Goal: Task Accomplishment & Management: Complete application form

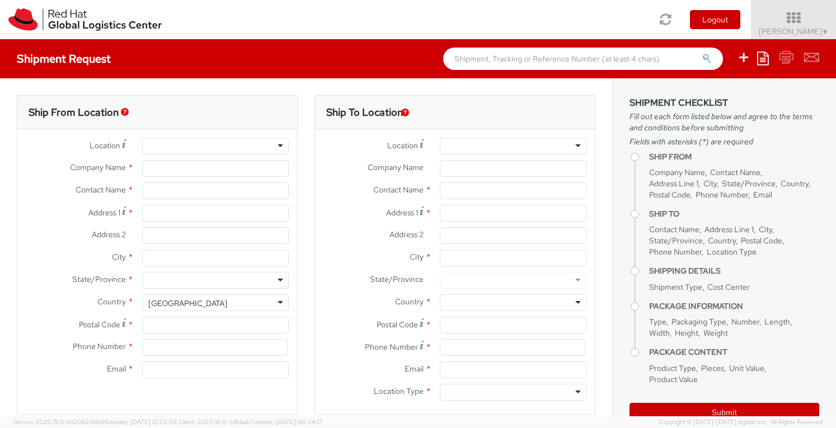
select select "360"
select select
click at [212, 193] on input "text" at bounding box center [215, 190] width 147 height 17
type input "Red Hat"
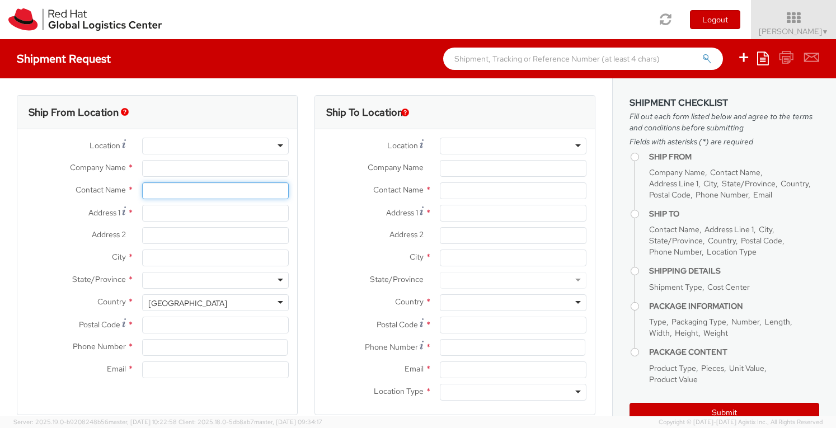
type input "[PERSON_NAME]"
type input "[EMAIL_ADDRESS][DOMAIN_NAME]"
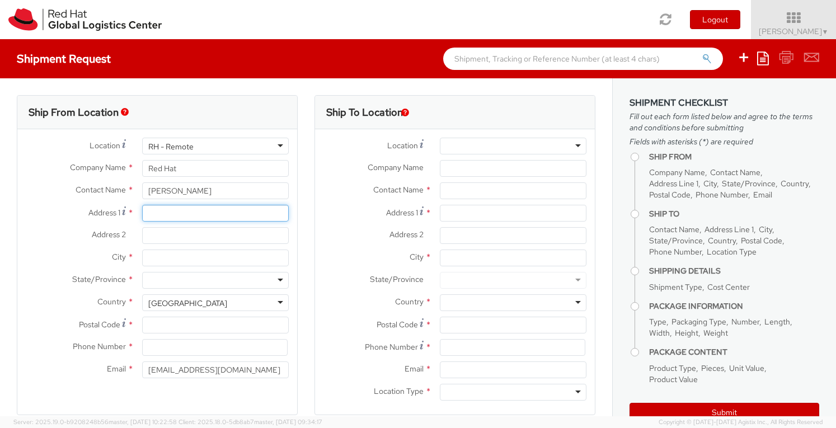
type input "[STREET_ADDRESS]"
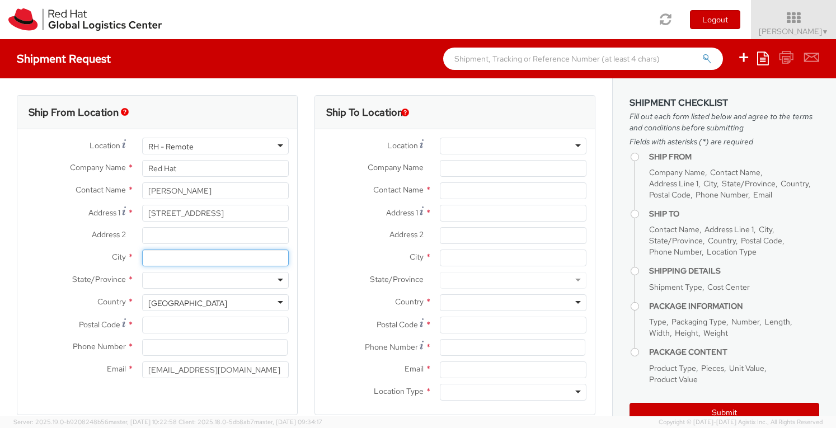
type input "[GEOGRAPHIC_DATA]"
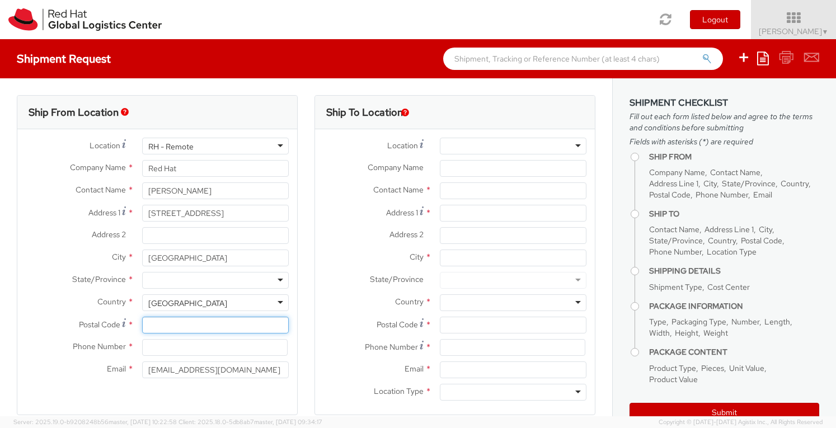
type input "M3A 3L4"
type input "4165778442"
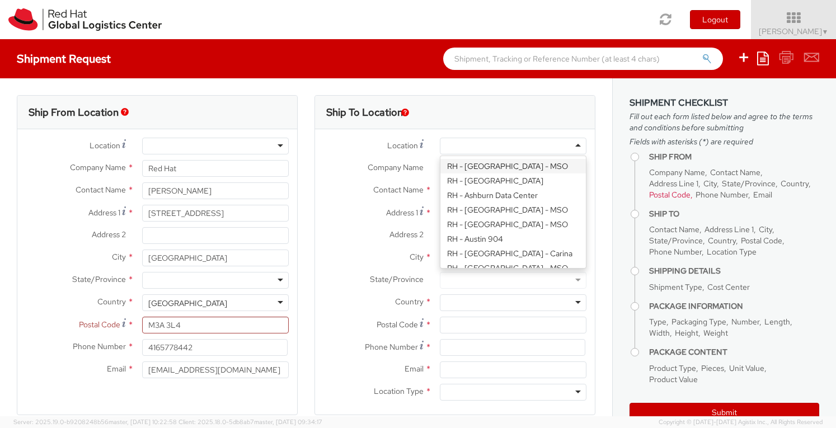
click at [486, 144] on div at bounding box center [513, 146] width 147 height 17
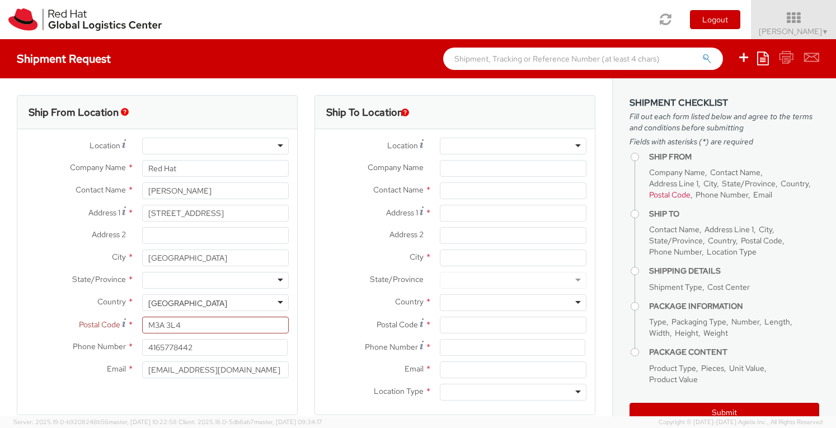
click at [486, 144] on div at bounding box center [513, 146] width 147 height 17
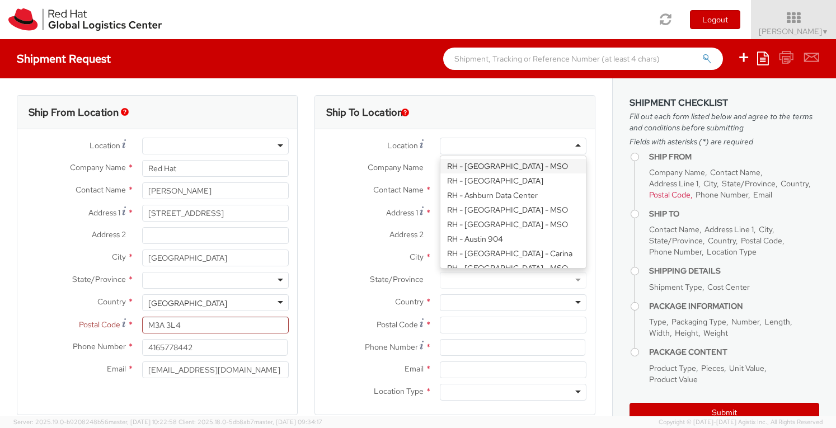
click at [556, 111] on div "Ship To Location" at bounding box center [455, 113] width 280 height 34
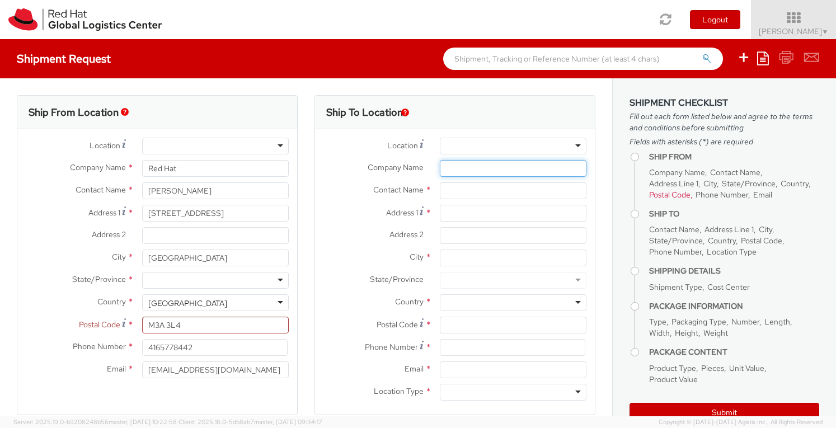
click at [451, 168] on input "Company Name *" at bounding box center [513, 168] width 147 height 17
type input "B"
click at [446, 193] on input "text" at bounding box center [513, 190] width 147 height 17
type input "BTEX WEST"
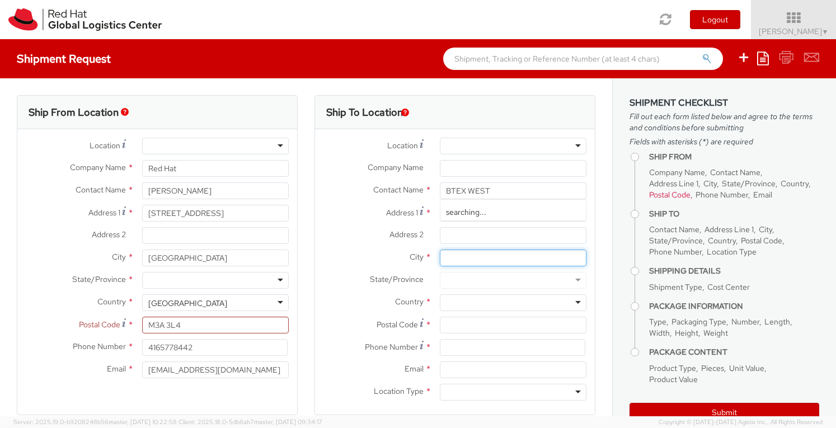
click at [452, 251] on input "City *" at bounding box center [513, 258] width 147 height 17
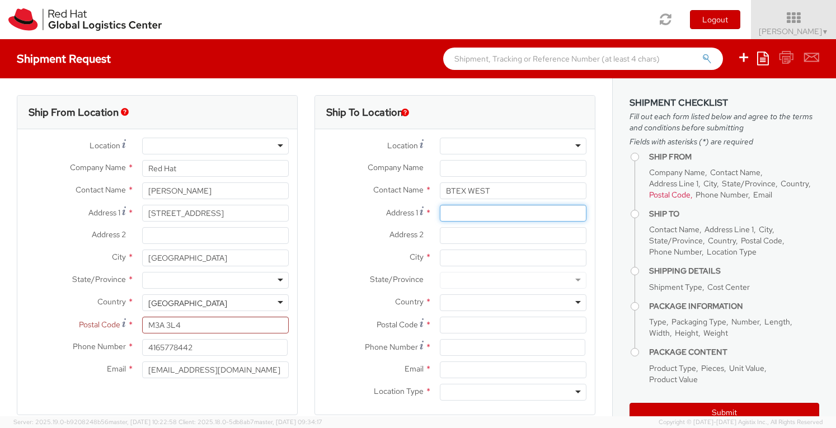
click at [472, 214] on input "Address 1 *" at bounding box center [513, 213] width 147 height 17
paste input "CDW BTEX West [STREET_ADDRESS]"
drag, startPoint x: 538, startPoint y: 213, endPoint x: 610, endPoint y: 214, distance: 71.6
click at [610, 214] on div "Ship From Location Location * [GEOGRAPHIC_DATA] - [GEOGRAPHIC_DATA] - [GEOGRAPH…" at bounding box center [306, 247] width 612 height 338
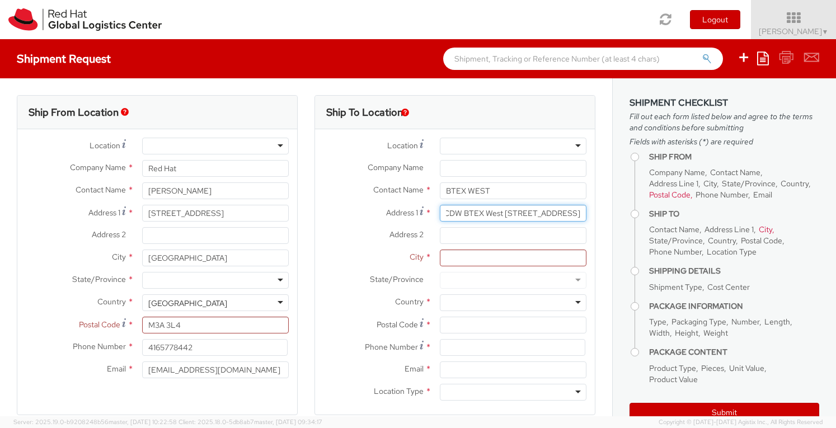
type input "CDW BTEX West [STREET_ADDRESS]"
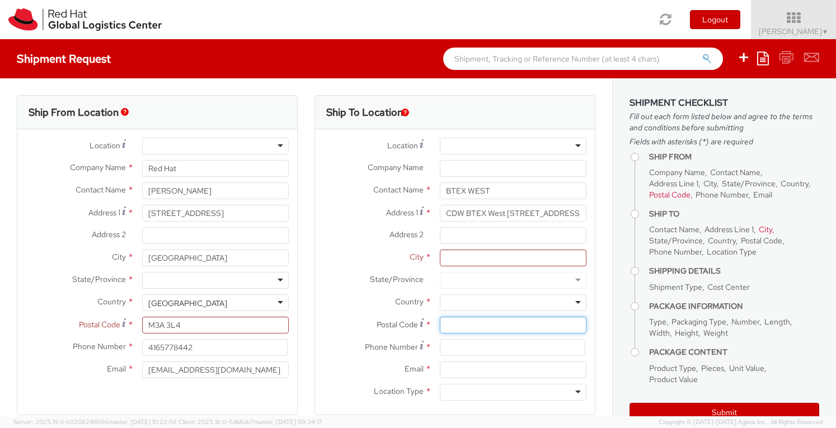
click at [451, 326] on input "Postal Code *" at bounding box center [513, 325] width 147 height 17
paste input "CDW BTEX West [STREET_ADDRESS]"
drag, startPoint x: 538, startPoint y: 327, endPoint x: 307, endPoint y: 298, distance: 233.5
click at [307, 298] on div "Ship To Location Location * [GEOGRAPHIC_DATA] - [GEOGRAPHIC_DATA] - [GEOGRAPHIC…" at bounding box center [455, 262] width 298 height 334
type input "T2H 2L9"
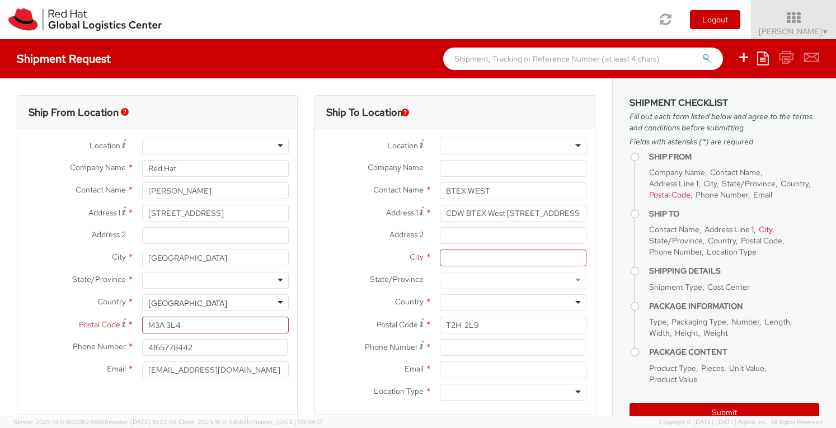
click at [443, 301] on div at bounding box center [513, 302] width 147 height 17
click at [478, 278] on div at bounding box center [513, 280] width 147 height 17
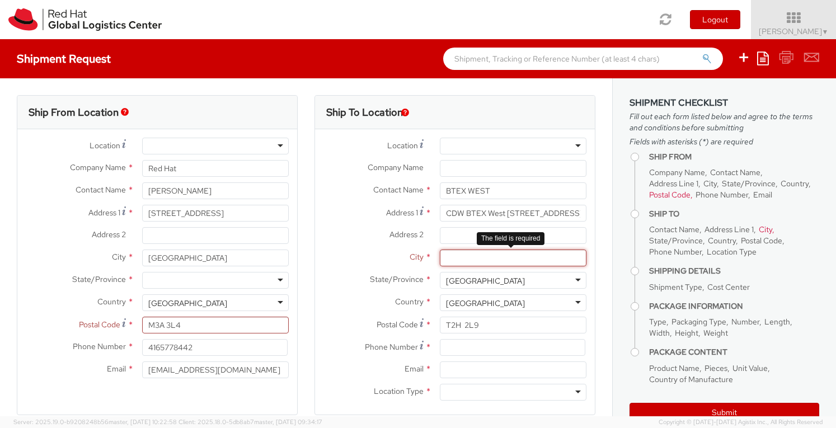
click at [475, 262] on input "City *" at bounding box center [513, 258] width 147 height 17
type input "[GEOGRAPHIC_DATA]"
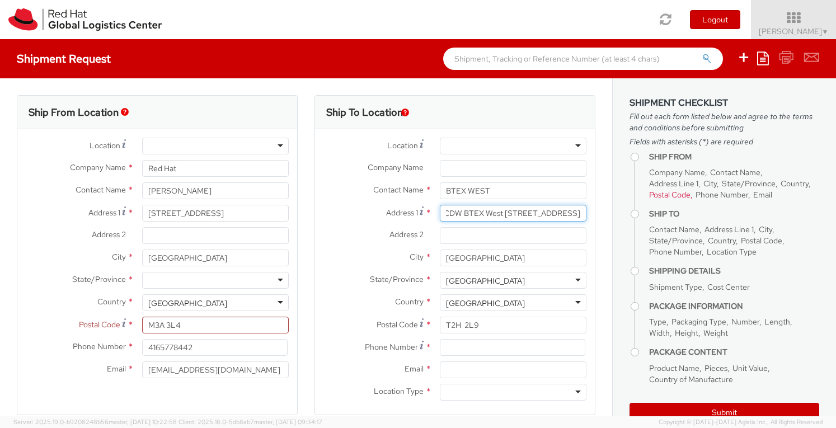
scroll to position [0, 55]
drag, startPoint x: 500, startPoint y: 214, endPoint x: 489, endPoint y: 215, distance: 11.2
click at [489, 215] on input "CDW BTEX West [STREET_ADDRESS]" at bounding box center [513, 213] width 147 height 17
type input "CDW BTEX West , [GEOGRAPHIC_DATA], [GEOGRAPHIC_DATA], T2H 2L9"
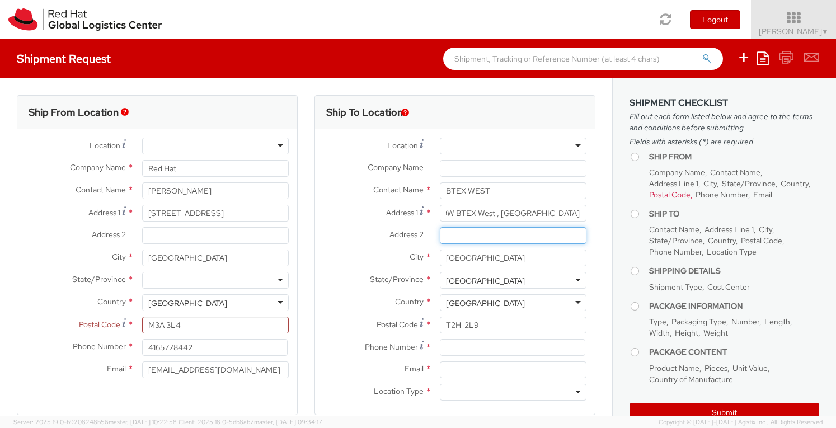
scroll to position [0, 0]
click at [469, 233] on input "Address 2 *" at bounding box center [513, 235] width 147 height 17
paste input "[STREET_ADDRESS]"
type input "[STREET_ADDRESS]"
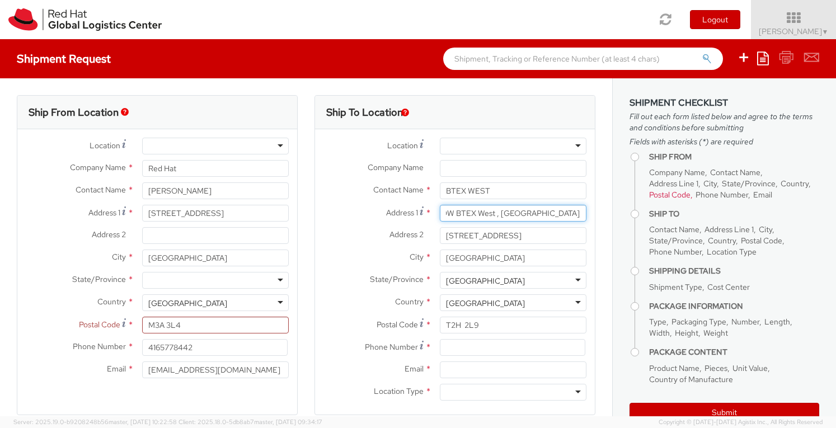
drag, startPoint x: 499, startPoint y: 214, endPoint x: 674, endPoint y: 219, distance: 175.3
click at [673, 219] on div "Ship From Location Location * [GEOGRAPHIC_DATA] - [GEOGRAPHIC_DATA] - [GEOGRAPH…" at bounding box center [418, 247] width 836 height 338
type input "CDW BTEX West"
drag, startPoint x: 512, startPoint y: 214, endPoint x: 371, endPoint y: 208, distance: 141.2
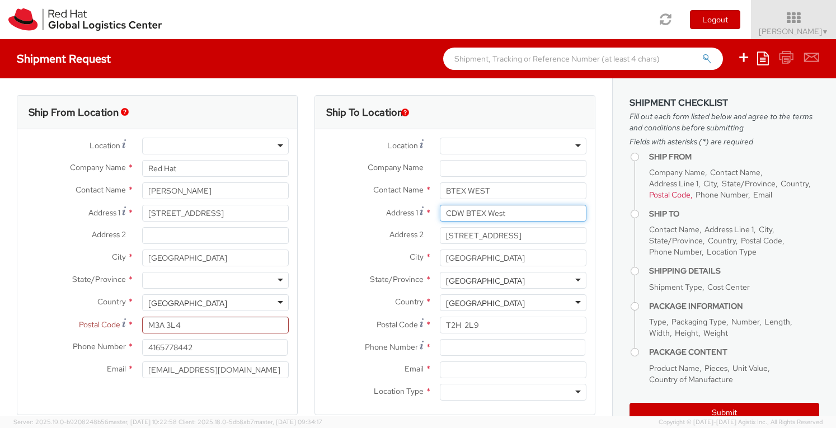
click at [371, 208] on div "Address 1 * [GEOGRAPHIC_DATA]" at bounding box center [455, 213] width 280 height 17
drag, startPoint x: 489, startPoint y: 235, endPoint x: 405, endPoint y: 231, distance: 83.5
click at [405, 231] on div "Address 2 * [STREET_ADDRESS]" at bounding box center [455, 235] width 280 height 17
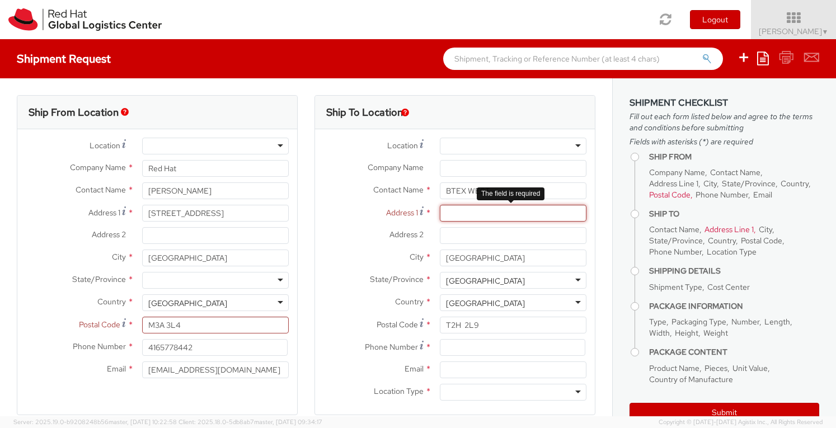
click at [440, 213] on input "Address 1 *" at bounding box center [513, 213] width 147 height 17
paste input "[STREET_ADDRESS]"
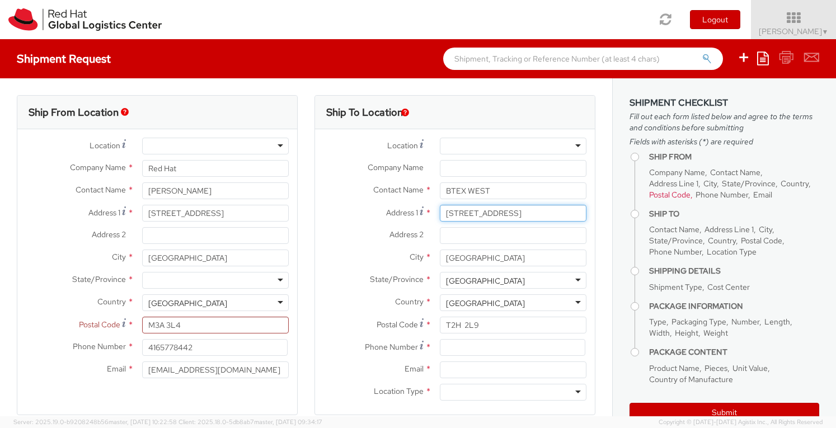
type input "[STREET_ADDRESS]"
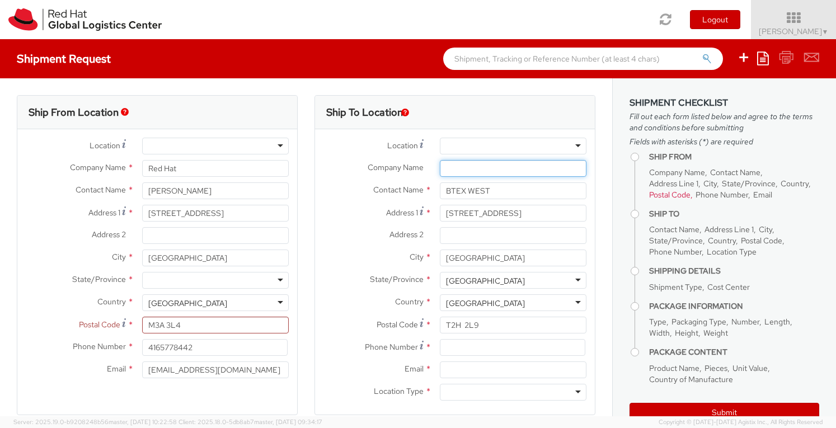
click at [453, 167] on input "Company Name *" at bounding box center [513, 168] width 147 height 17
drag, startPoint x: 507, startPoint y: 171, endPoint x: 468, endPoint y: 165, distance: 39.6
click at [468, 165] on input "Exhibit House" at bounding box center [513, 168] width 147 height 17
type input "Exhibit Studio"
click at [593, 180] on div "Ship To Location Location * [GEOGRAPHIC_DATA] - [GEOGRAPHIC_DATA] - [GEOGRAPHIC…" at bounding box center [455, 262] width 298 height 334
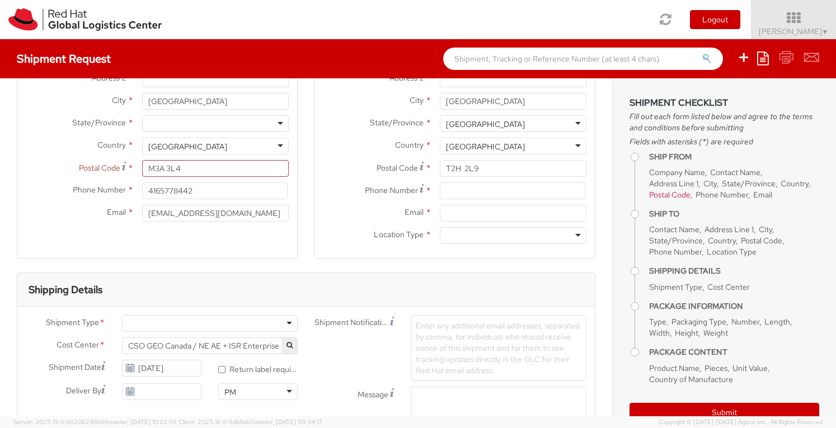
scroll to position [224, 0]
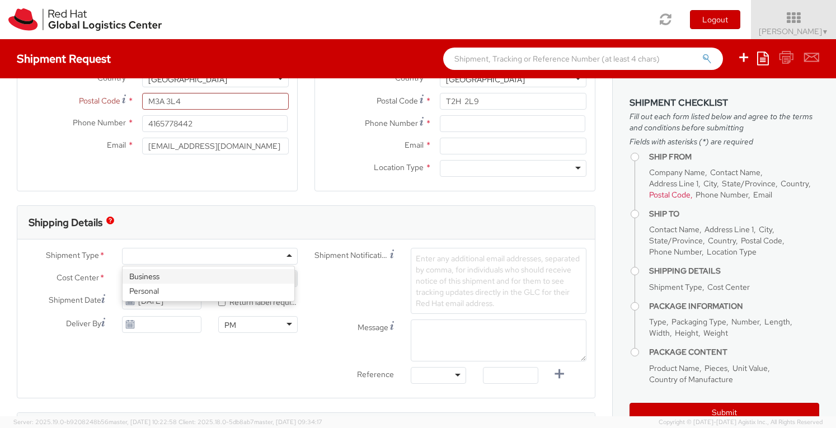
click at [204, 260] on div at bounding box center [210, 256] width 176 height 17
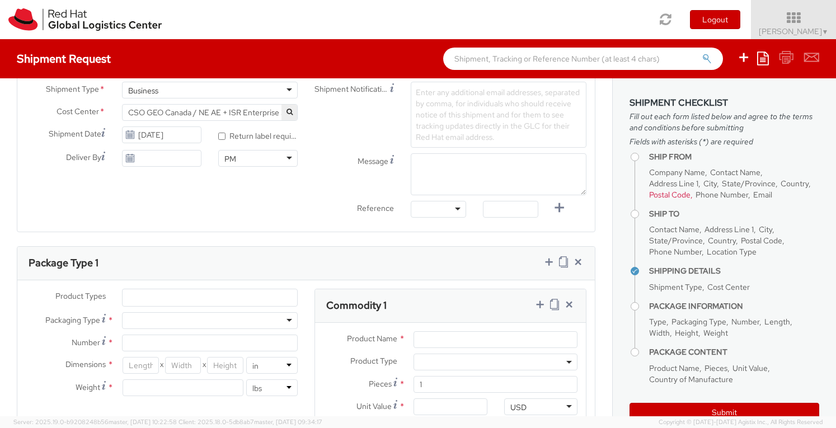
scroll to position [392, 0]
click at [220, 135] on input "* Return label required" at bounding box center [221, 134] width 7 height 7
checkbox input "true"
click at [154, 156] on input "[DATE]" at bounding box center [161, 156] width 79 height 17
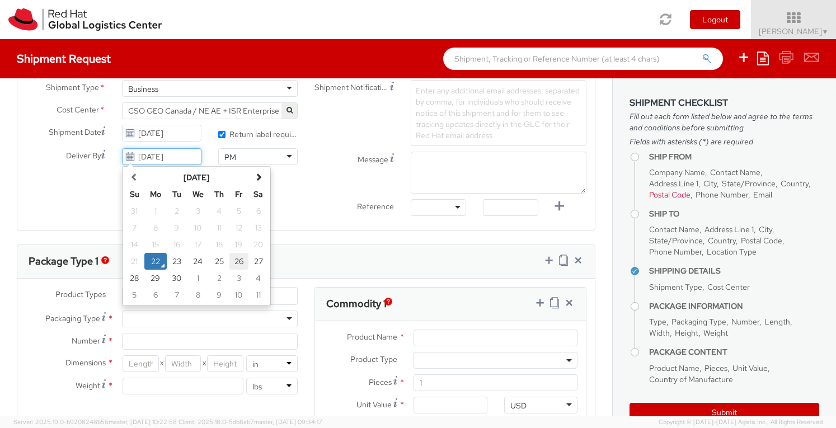
click at [232, 256] on td "26" at bounding box center [239, 261] width 20 height 17
type input "[DATE]"
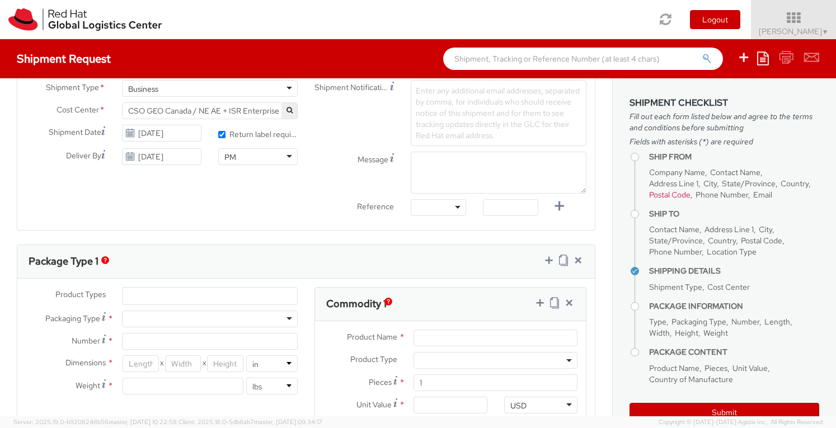
click at [328, 201] on label "Reference" at bounding box center [354, 205] width 96 height 13
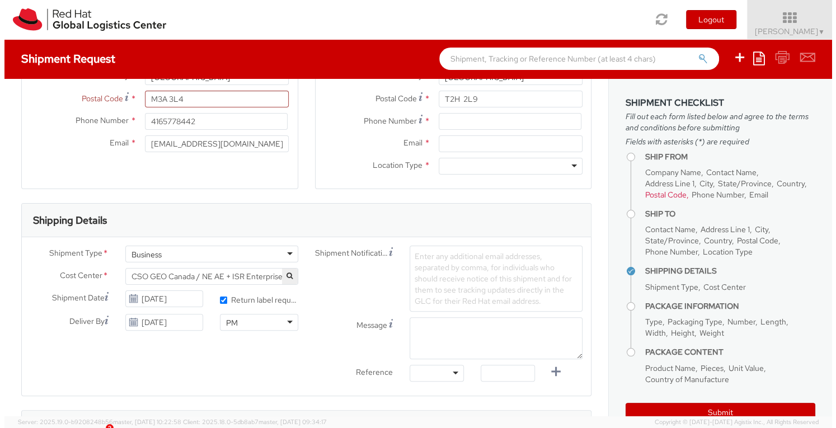
scroll to position [224, 0]
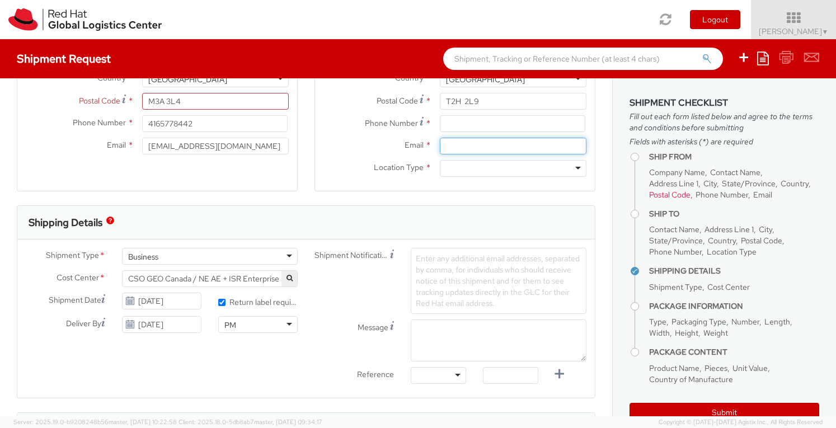
click at [487, 148] on input "Email *" at bounding box center [513, 146] width 147 height 17
type input "[EMAIL_ADDRESS][DOMAIN_NAME]"
type input "4165778442"
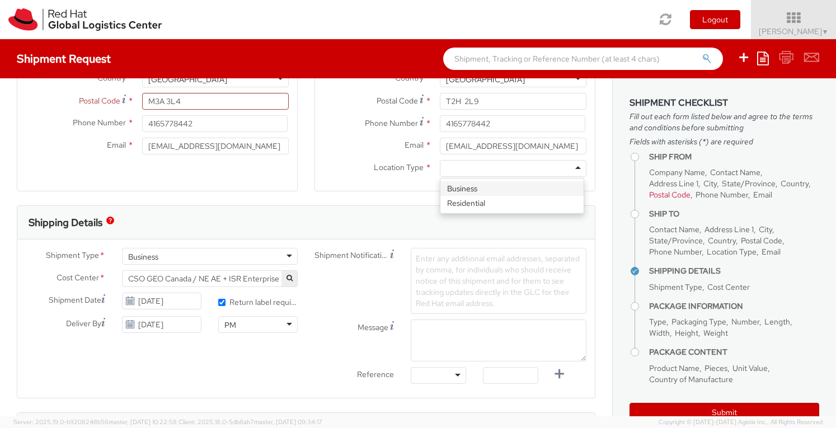
click at [477, 168] on div at bounding box center [513, 168] width 147 height 17
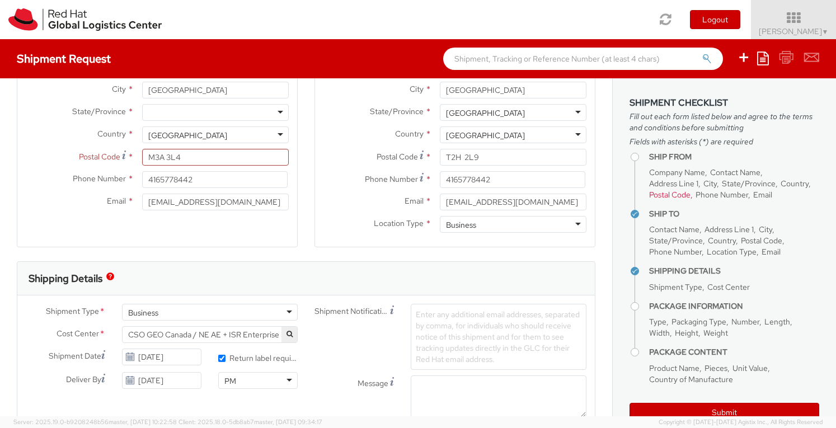
scroll to position [2821, 0]
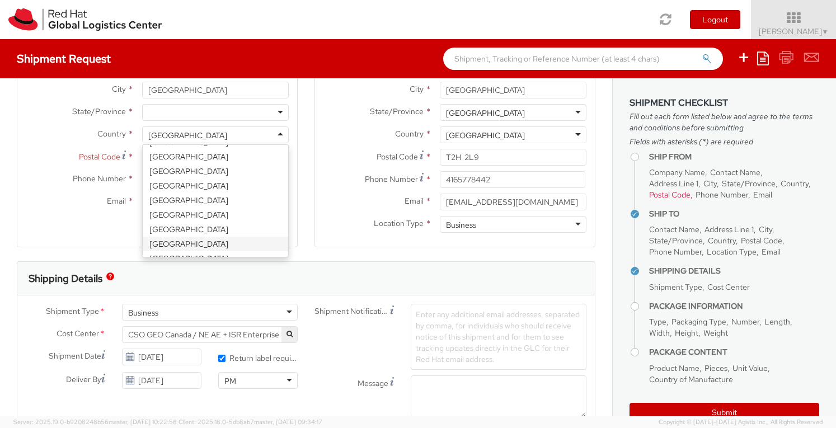
click at [279, 134] on div "[GEOGRAPHIC_DATA]" at bounding box center [215, 134] width 147 height 17
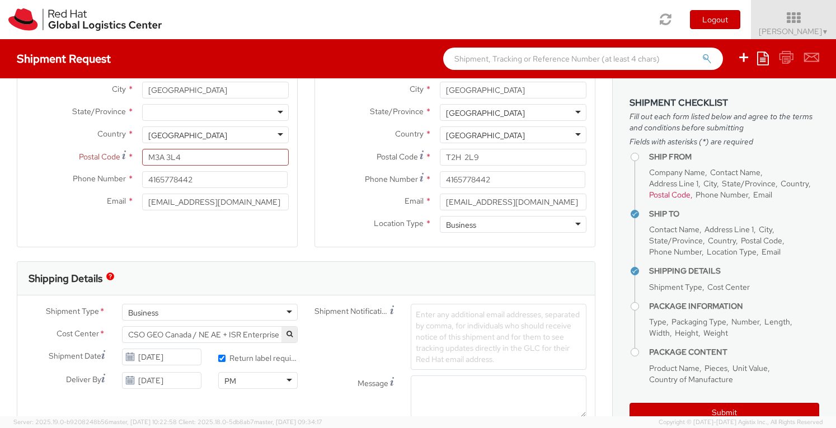
click at [279, 134] on div "[GEOGRAPHIC_DATA]" at bounding box center [215, 134] width 147 height 17
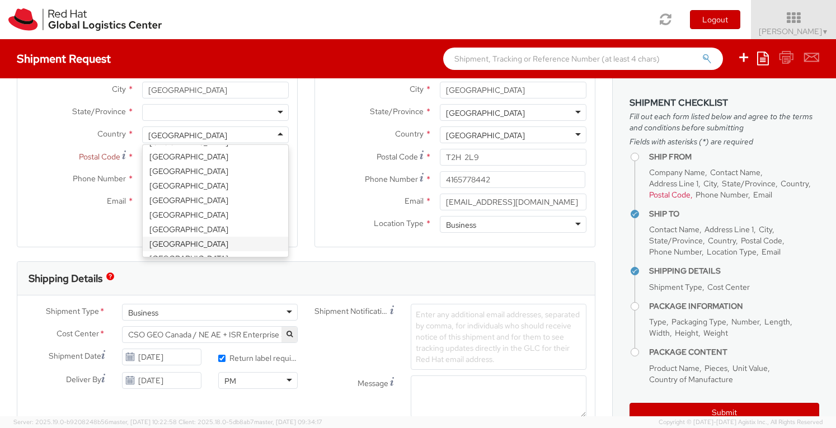
click at [279, 134] on div "[GEOGRAPHIC_DATA]" at bounding box center [215, 134] width 147 height 17
drag, startPoint x: 196, startPoint y: 135, endPoint x: 14, endPoint y: 118, distance: 182.8
click at [14, 118] on div "Ship From Location Location * [GEOGRAPHIC_DATA] - [GEOGRAPHIC_DATA] - [GEOGRAPH…" at bounding box center [157, 94] width 298 height 334
drag, startPoint x: 196, startPoint y: 136, endPoint x: 143, endPoint y: 136, distance: 52.6
click at [143, 136] on div "[GEOGRAPHIC_DATA]" at bounding box center [215, 134] width 147 height 17
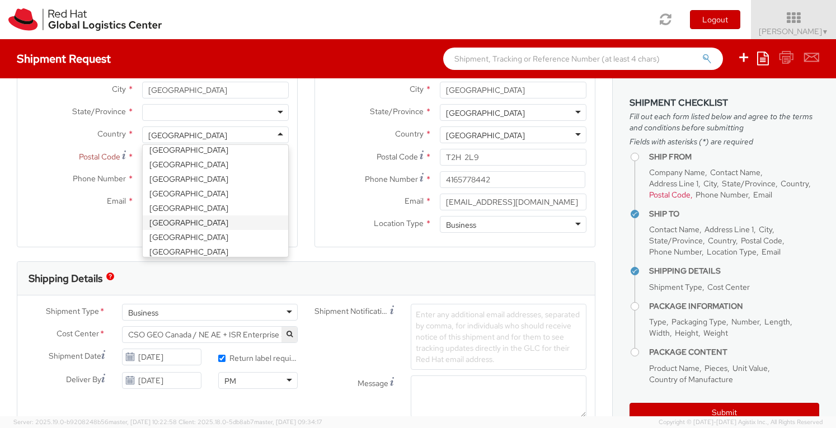
scroll to position [527, 0]
select select "CM"
select select "KGS"
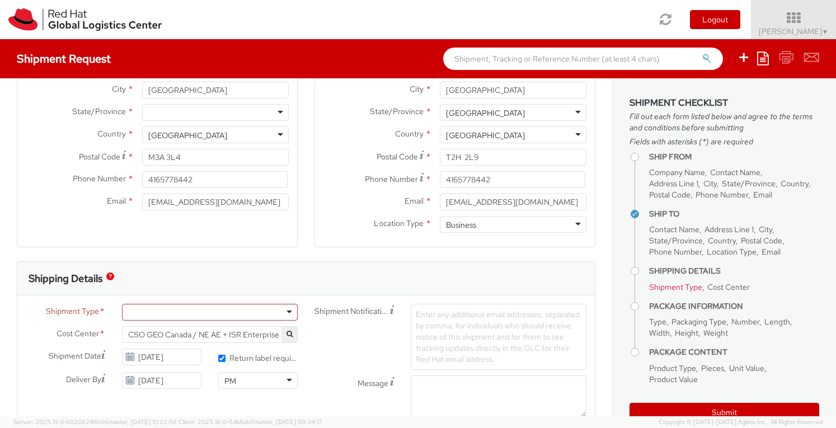
click at [307, 246] on div "Ship To Location Location * [GEOGRAPHIC_DATA] - [GEOGRAPHIC_DATA] - [GEOGRAPHIC…" at bounding box center [455, 94] width 298 height 334
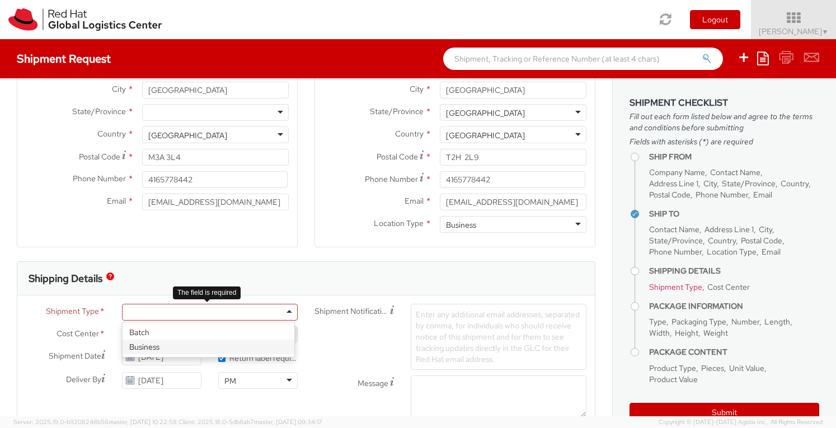
click at [269, 310] on div at bounding box center [210, 312] width 176 height 17
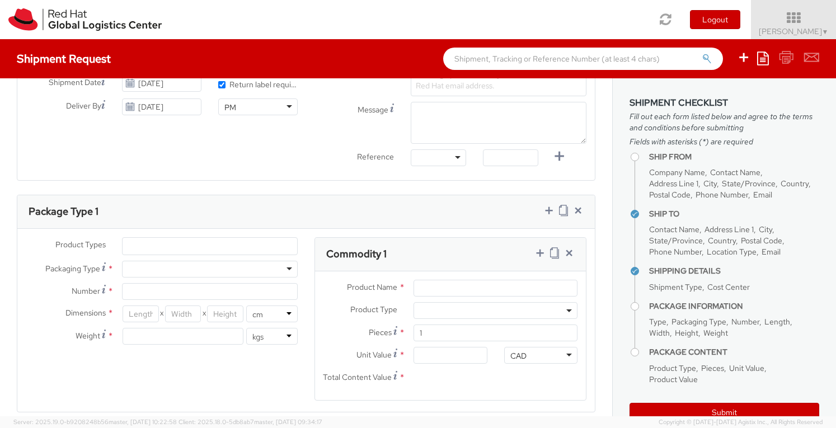
scroll to position [448, 0]
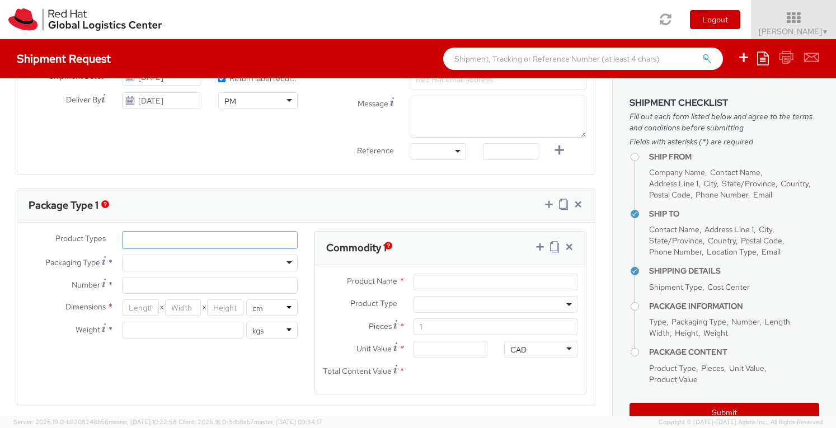
click at [175, 240] on ul at bounding box center [210, 240] width 175 height 17
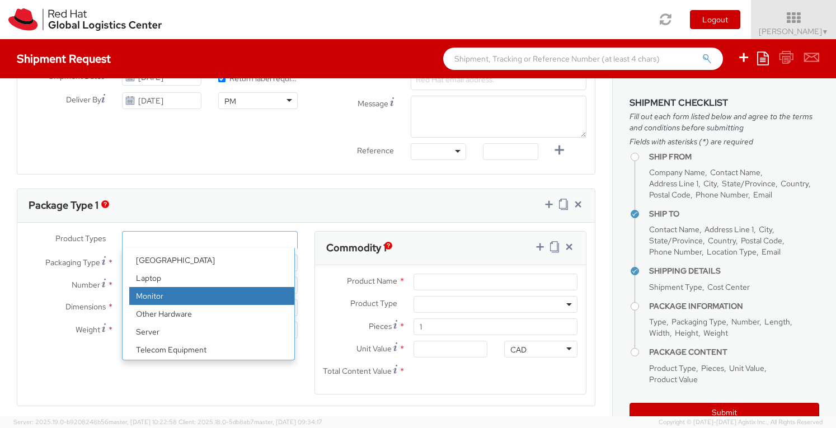
scroll to position [49, 0]
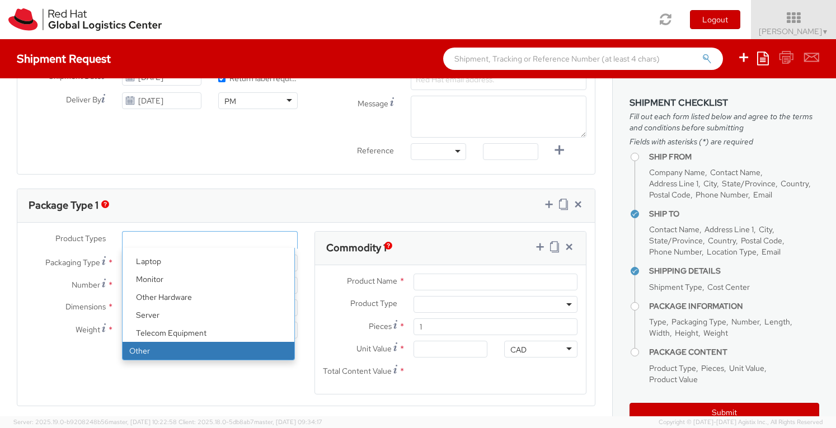
select select "OTHER"
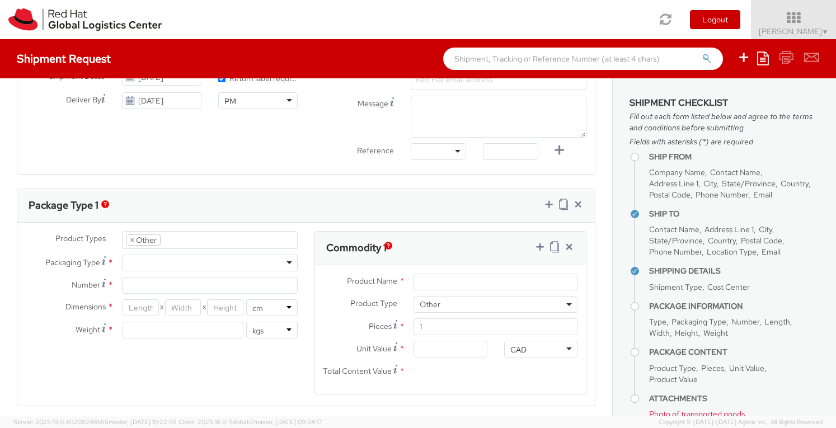
click at [193, 260] on div at bounding box center [210, 263] width 176 height 17
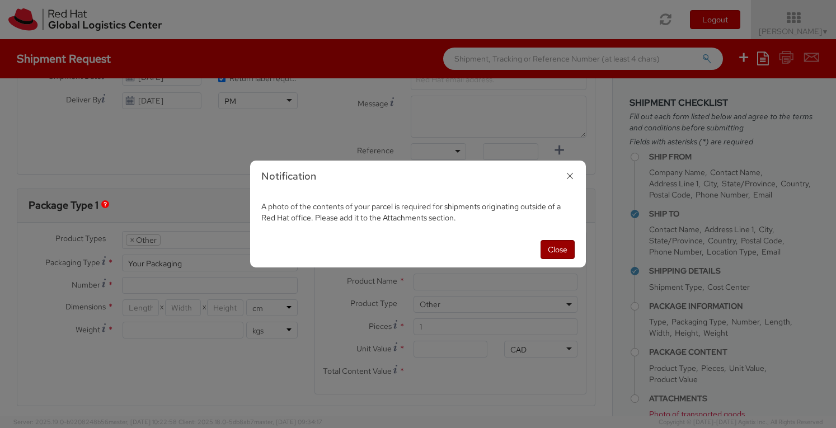
click at [549, 248] on button "Close" at bounding box center [558, 249] width 34 height 19
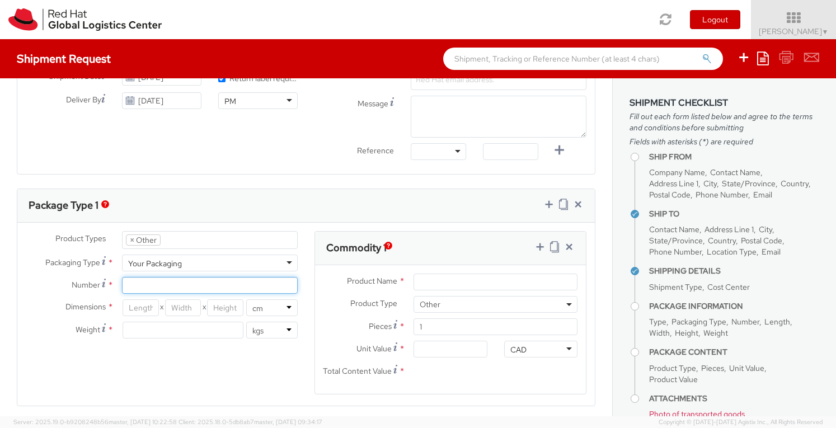
click at [168, 283] on input "Number *" at bounding box center [210, 285] width 176 height 17
type input "4"
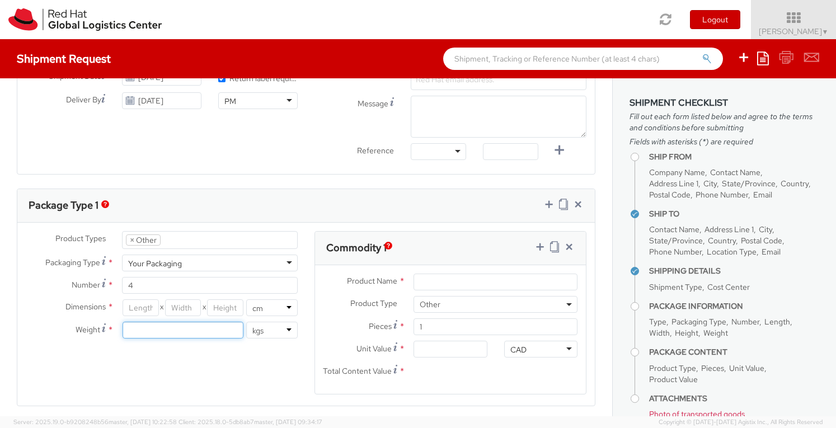
click at [168, 325] on input "number" at bounding box center [183, 330] width 121 height 17
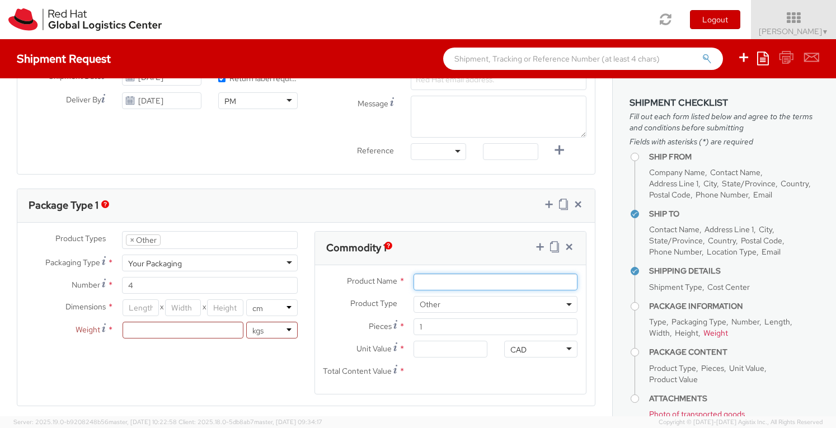
click at [434, 283] on input "Product Name *" at bounding box center [496, 282] width 164 height 17
type input "Swag"
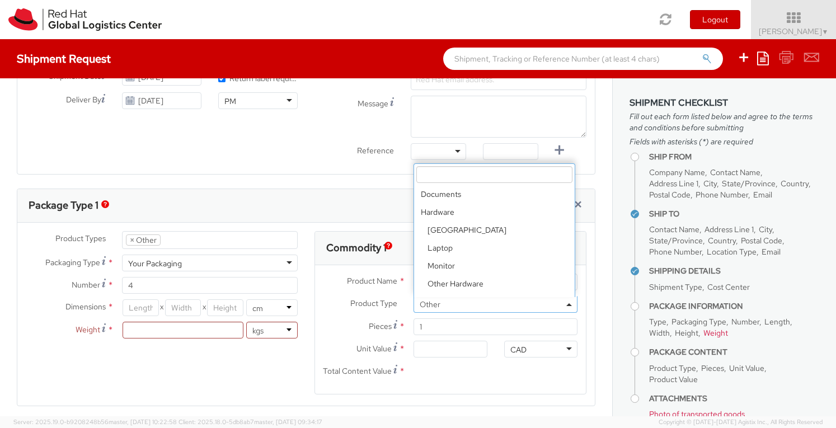
click at [435, 301] on span "Other" at bounding box center [496, 304] width 152 height 10
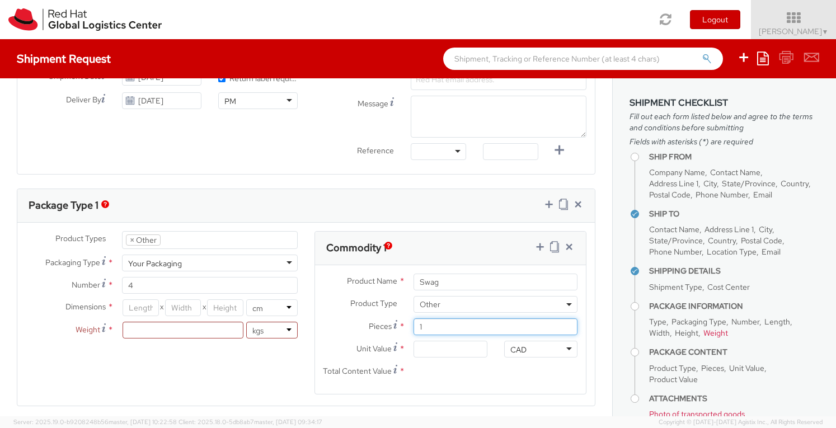
drag, startPoint x: 449, startPoint y: 327, endPoint x: 389, endPoint y: 327, distance: 59.9
click at [389, 327] on div "Pieces * 1" at bounding box center [450, 326] width 271 height 17
type input "4"
type input "0.00"
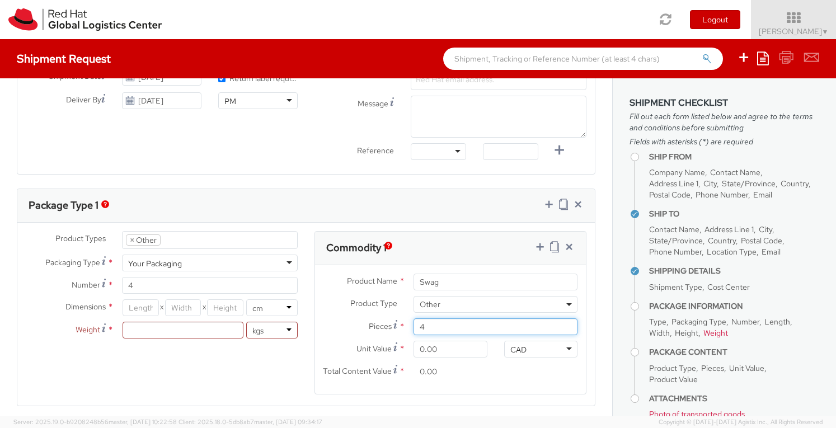
type input "4"
click at [477, 379] on div "Total Content Value * 0.00" at bounding box center [405, 374] width 181 height 22
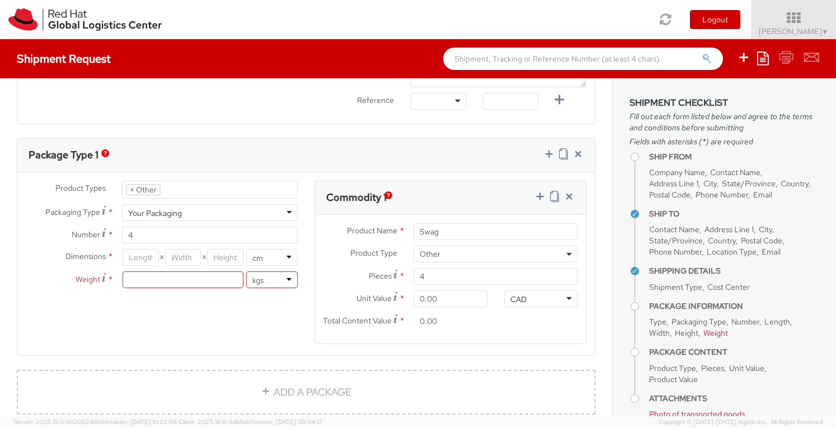
scroll to position [616, 0]
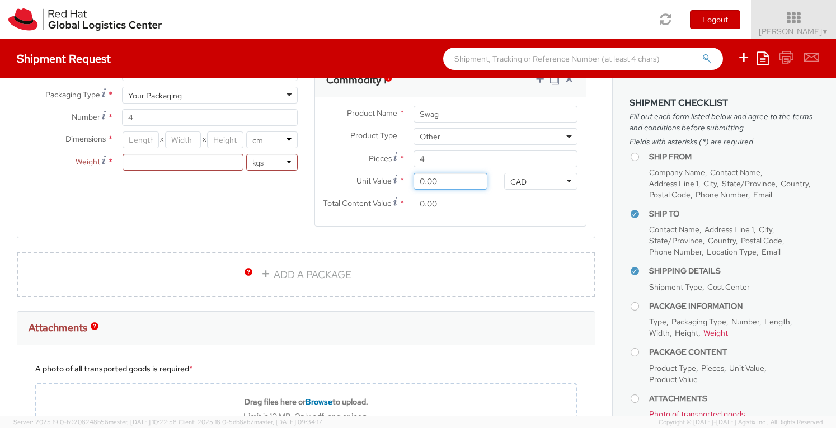
drag, startPoint x: 447, startPoint y: 182, endPoint x: 396, endPoint y: 181, distance: 50.9
click at [396, 181] on div "Unit Value * 0.00" at bounding box center [405, 181] width 181 height 17
type input "1.00"
type input "4.00"
type input "10.00"
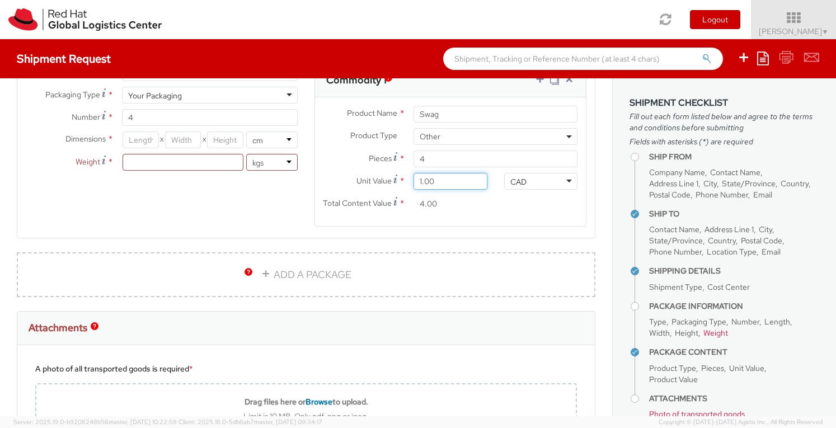
type input "40.00"
type input "100.00"
type input "400.00"
click at [522, 210] on div "Total Content Value * 400.00" at bounding box center [450, 206] width 271 height 22
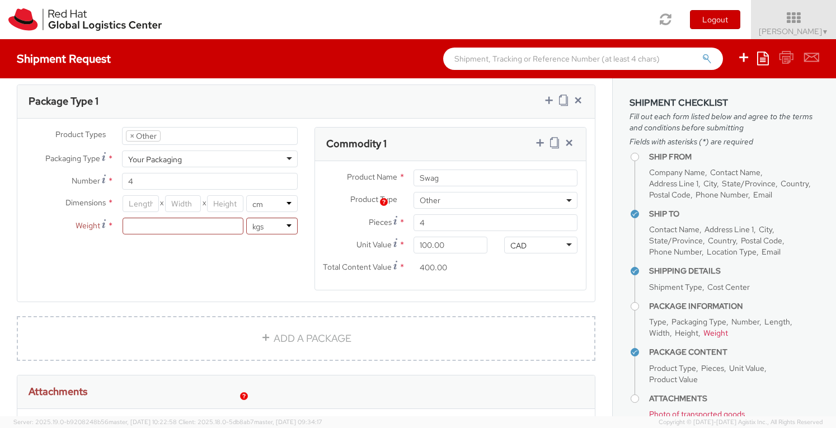
scroll to position [480, 0]
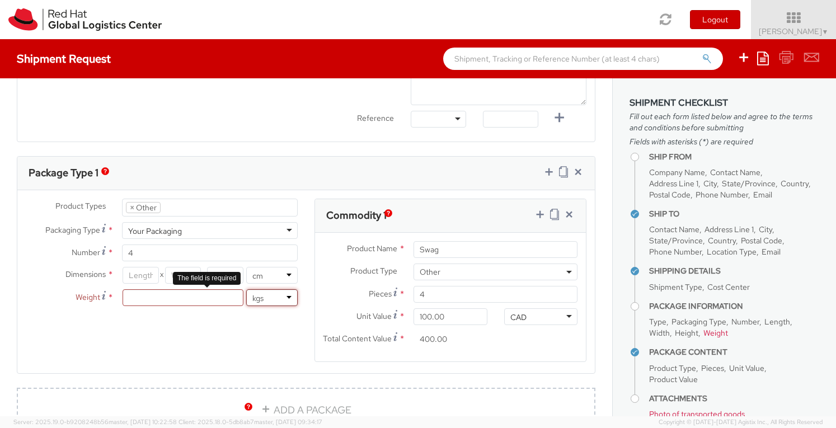
click at [287, 289] on select "lbs kgs" at bounding box center [271, 297] width 51 height 17
select select "LBS"
click at [246, 289] on select "lbs kgs" at bounding box center [271, 297] width 51 height 17
click at [280, 341] on div "Product Types * Documents Docking Station Laptop Monitor Other Hardware Server …" at bounding box center [306, 287] width 578 height 177
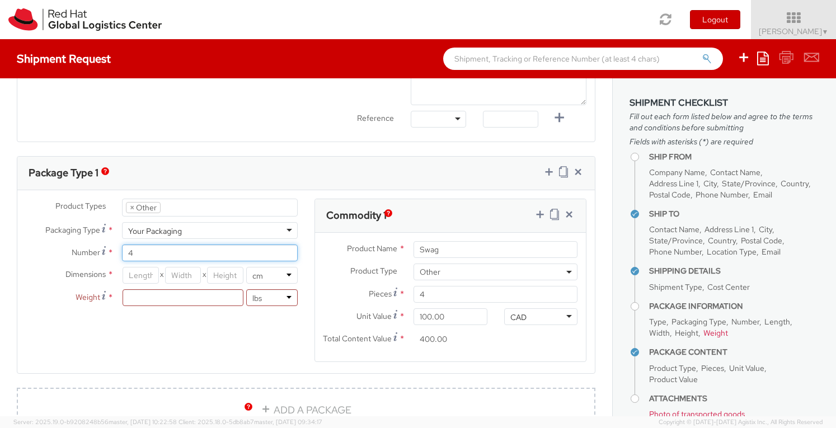
drag, startPoint x: 139, startPoint y: 250, endPoint x: 114, endPoint y: 252, distance: 25.3
click at [114, 252] on div "4" at bounding box center [210, 253] width 193 height 17
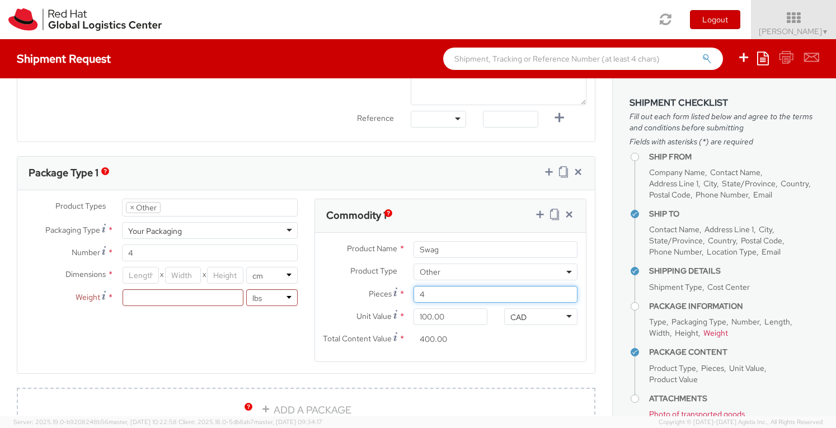
drag, startPoint x: 432, startPoint y: 292, endPoint x: 372, endPoint y: 284, distance: 60.3
click at [372, 286] on div "Pieces * 4" at bounding box center [450, 294] width 271 height 17
type input "7"
type input "700.00"
type input "7"
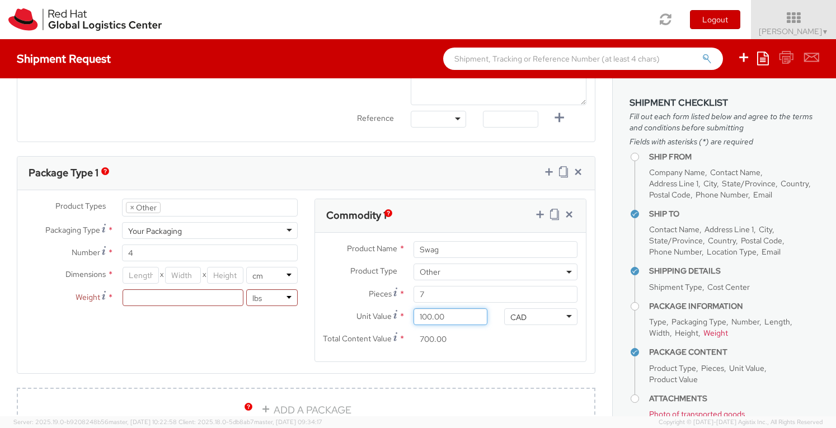
click at [466, 313] on input "100.00" at bounding box center [450, 316] width 73 height 17
drag, startPoint x: 466, startPoint y: 313, endPoint x: 409, endPoint y: 313, distance: 57.6
click at [414, 313] on input "100.00" at bounding box center [450, 316] width 73 height 17
type input "3.00"
type input "21.00"
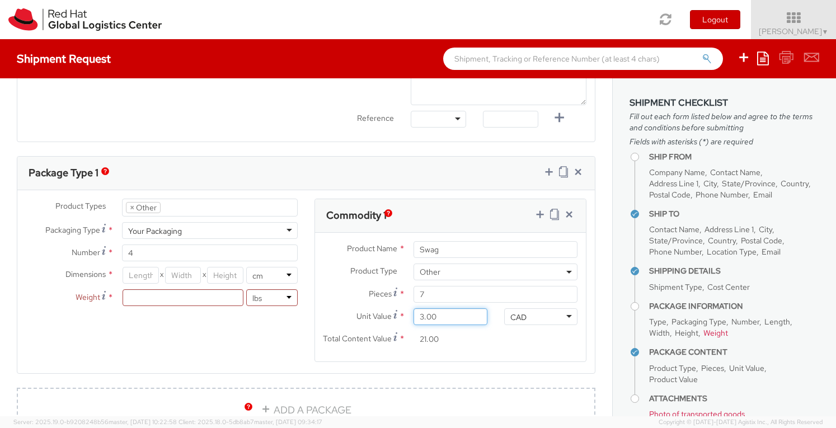
type input "35.00"
type input "245.00"
type input "354.00"
type input "2,478.00"
type input "3,548.00"
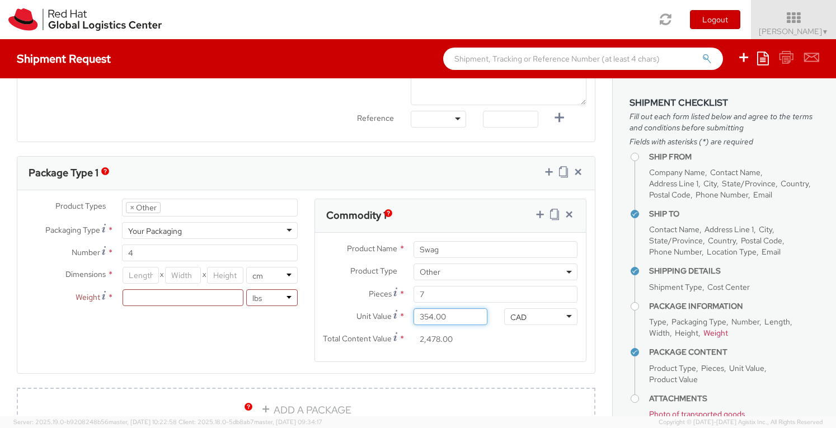
type input "24,836.00"
click at [206, 299] on input "number" at bounding box center [183, 297] width 121 height 17
type input ".40"
click at [143, 271] on input "number" at bounding box center [141, 275] width 36 height 17
click at [223, 275] on input "number" at bounding box center [225, 275] width 36 height 17
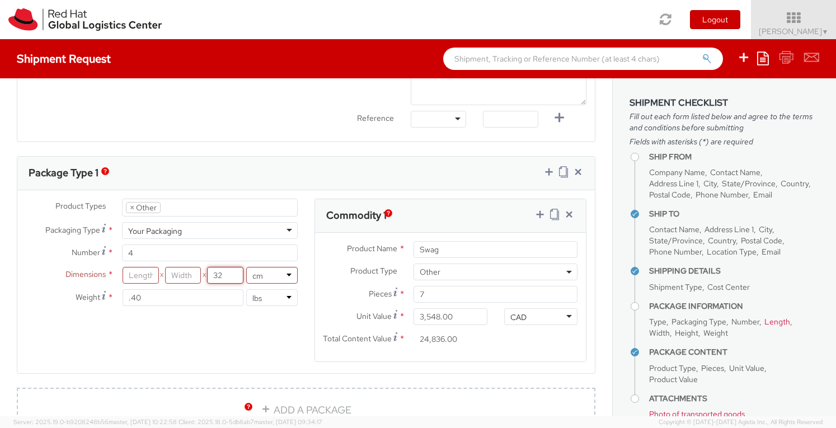
type input "32"
click at [139, 274] on input "number" at bounding box center [141, 275] width 36 height 17
type input "64"
click at [182, 277] on input "number" at bounding box center [183, 275] width 36 height 17
type input "61"
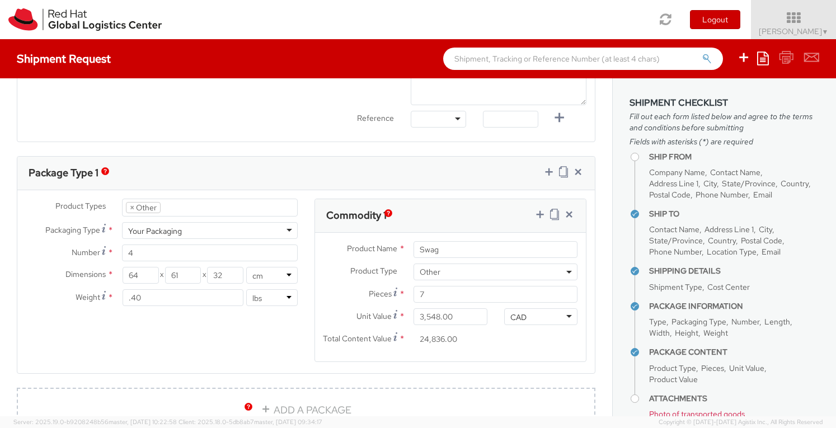
click at [596, 217] on div "Ship From Location Location * [GEOGRAPHIC_DATA] - [GEOGRAPHIC_DATA] - [GEOGRAPH…" at bounding box center [306, 154] width 612 height 1113
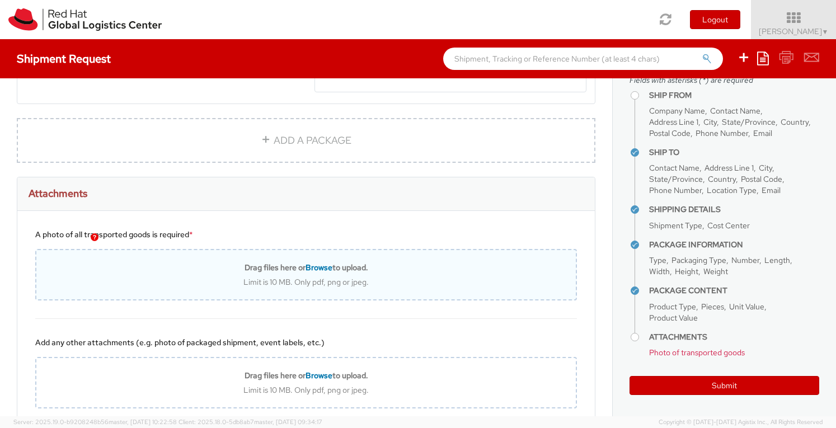
scroll to position [704, 0]
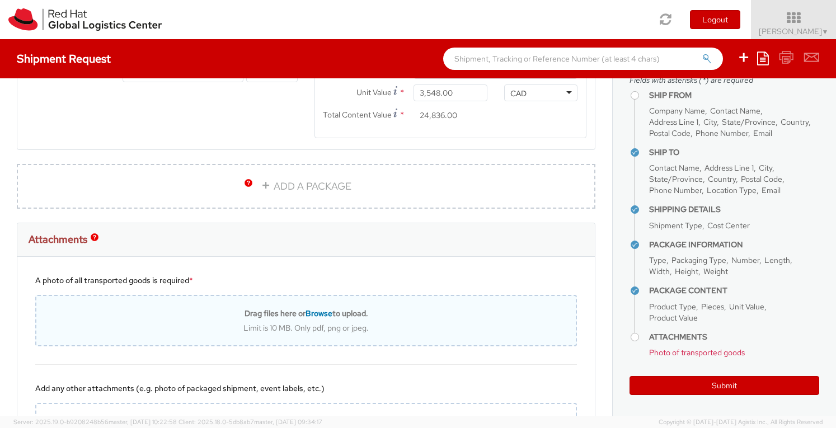
click at [275, 323] on div "Limit is 10 MB. Only pdf, png or jpeg." at bounding box center [306, 328] width 540 height 10
type input "C:\fakepath\Box1.jpeg"
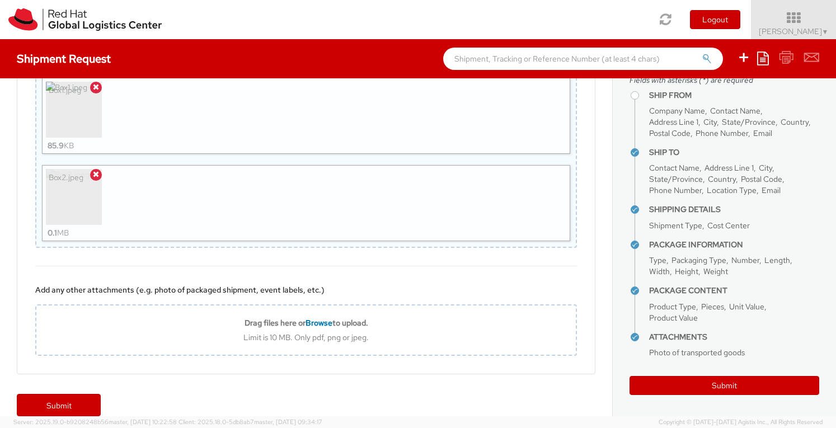
scroll to position [941, 0]
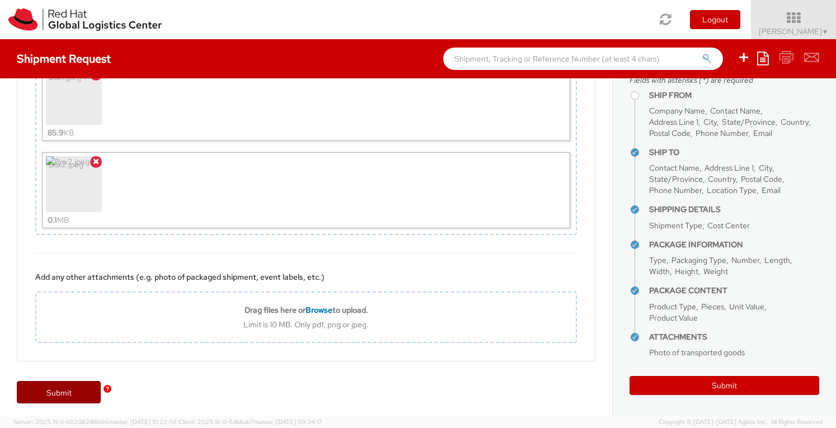
click at [66, 383] on link "Submit" at bounding box center [59, 392] width 84 height 22
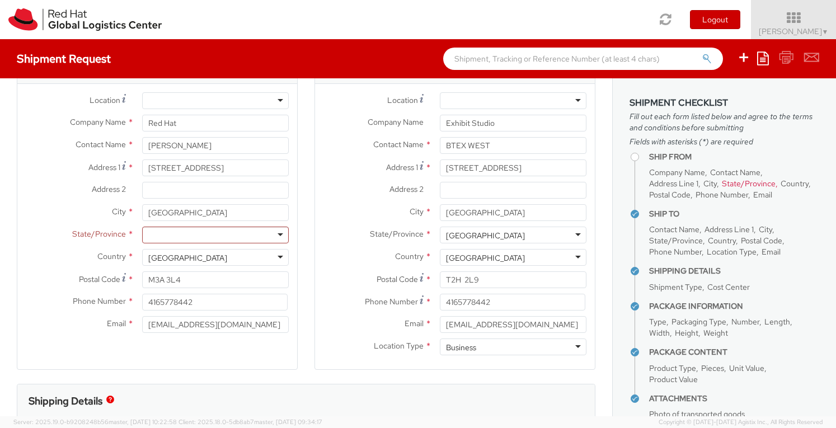
scroll to position [0, 0]
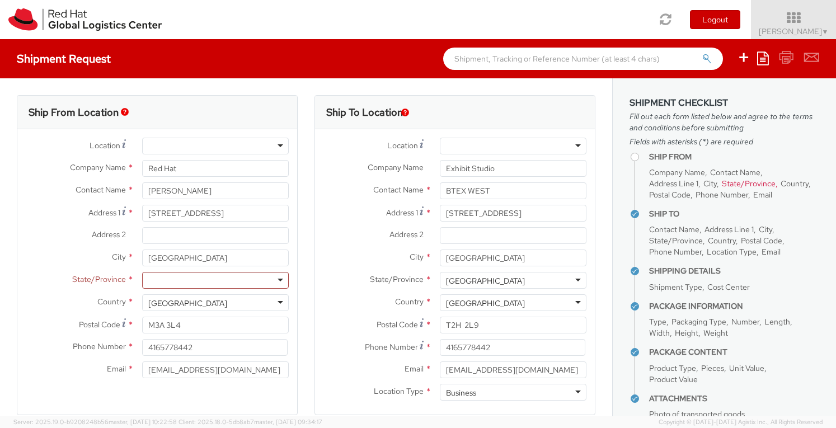
click at [280, 276] on div at bounding box center [215, 280] width 147 height 17
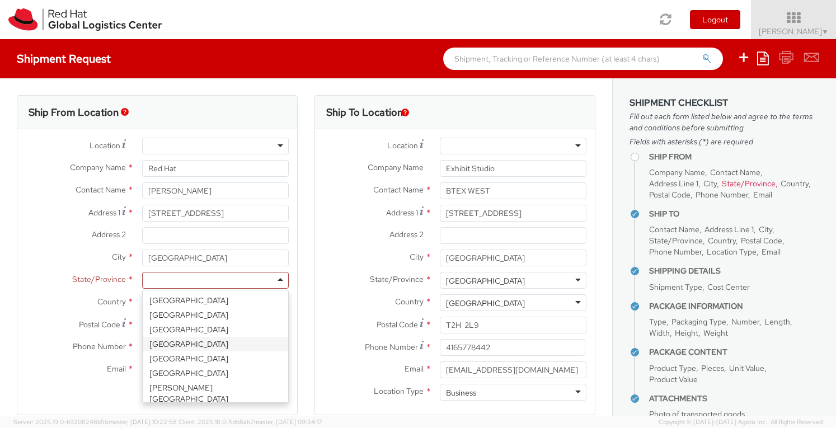
scroll to position [83, 0]
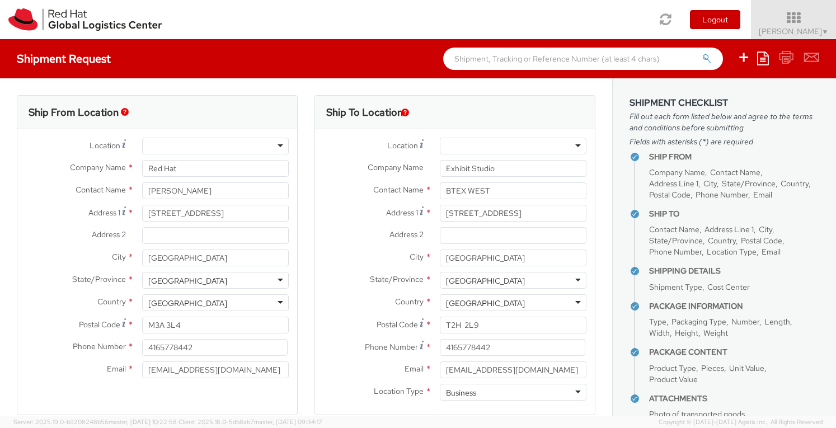
click at [328, 308] on label "Country *" at bounding box center [373, 301] width 116 height 15
click at [798, 306] on h4 "Package Information" at bounding box center [734, 306] width 170 height 8
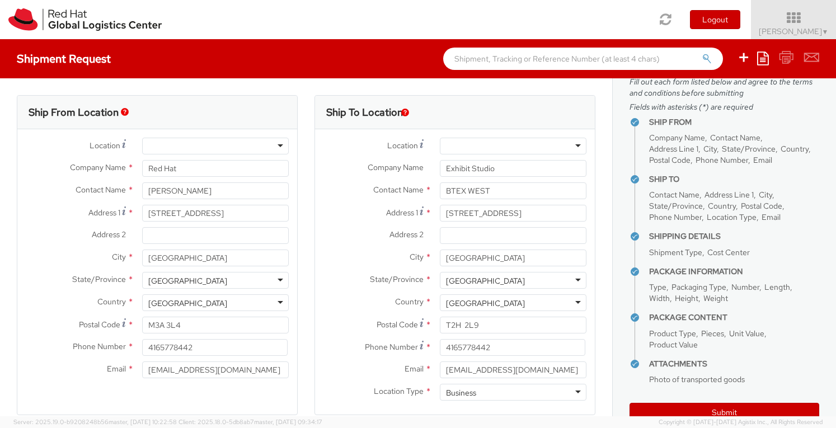
scroll to position [62, 0]
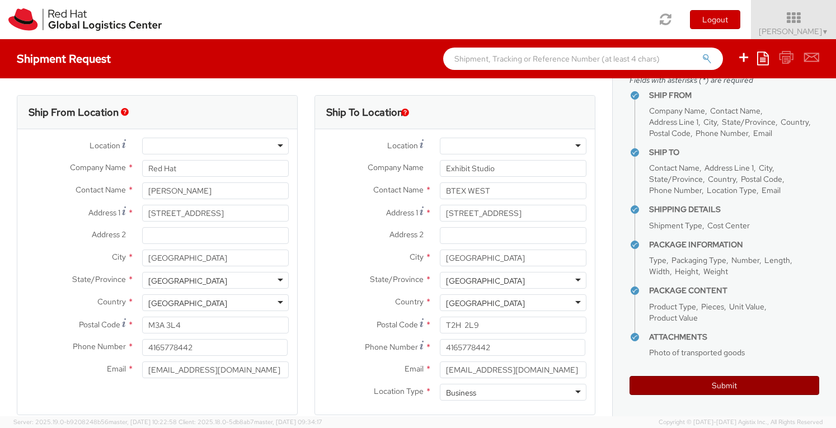
click at [743, 379] on button "Submit" at bounding box center [725, 385] width 190 height 19
